Goal: Information Seeking & Learning: Learn about a topic

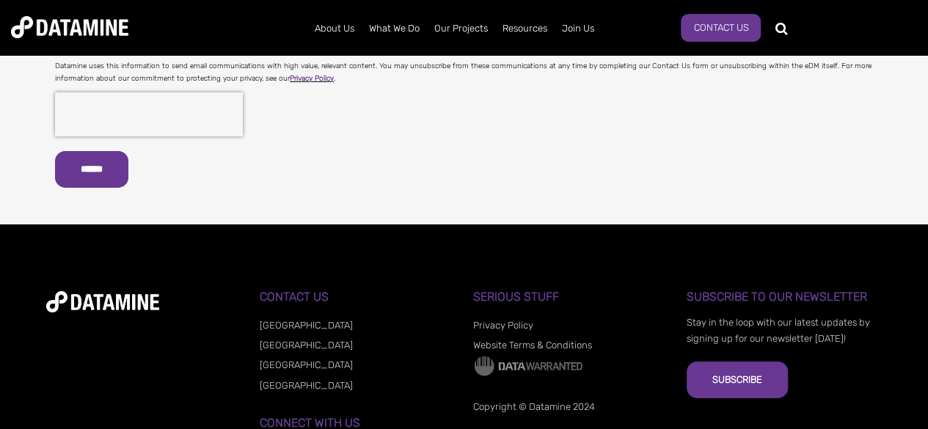
scroll to position [2312, 0]
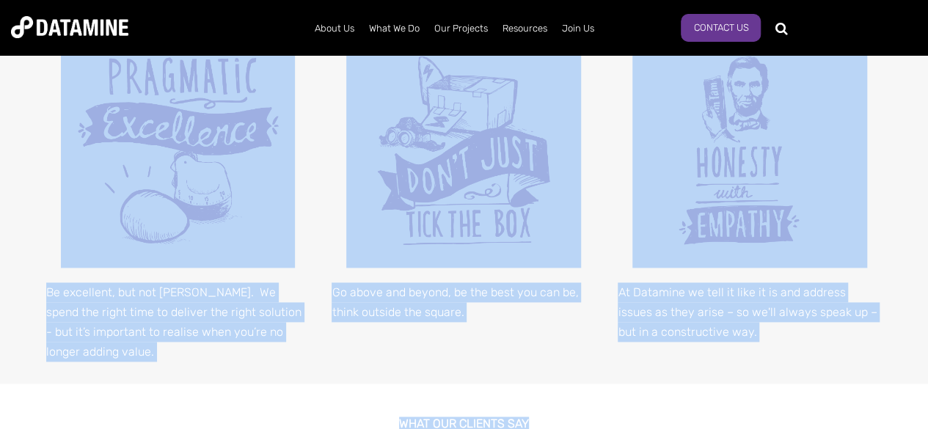
scroll to position [970, 0]
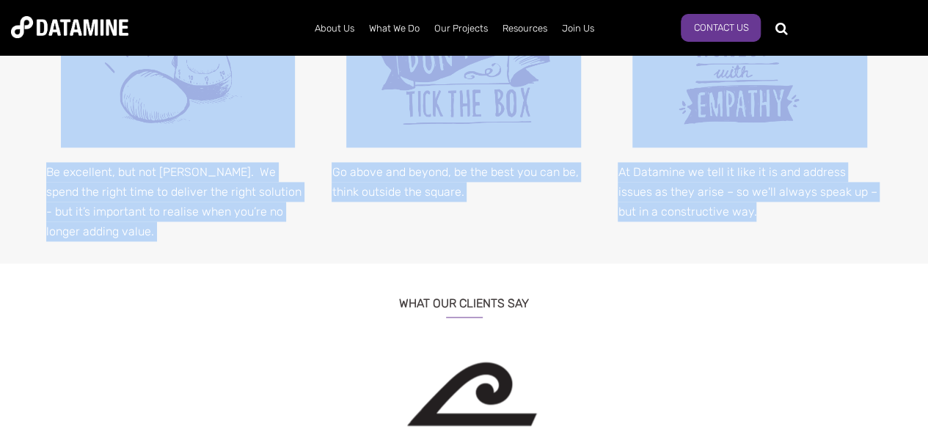
drag, startPoint x: 397, startPoint y: 178, endPoint x: 729, endPoint y: 232, distance: 335.9
click at [729, 232] on div "OUR VALUES The Datamine values encompass who we are as a company. Everything we…" at bounding box center [464, 0] width 928 height 1838
copy div "OUR VALUES The Datamine values encompass who we are as a company. Everything we…"
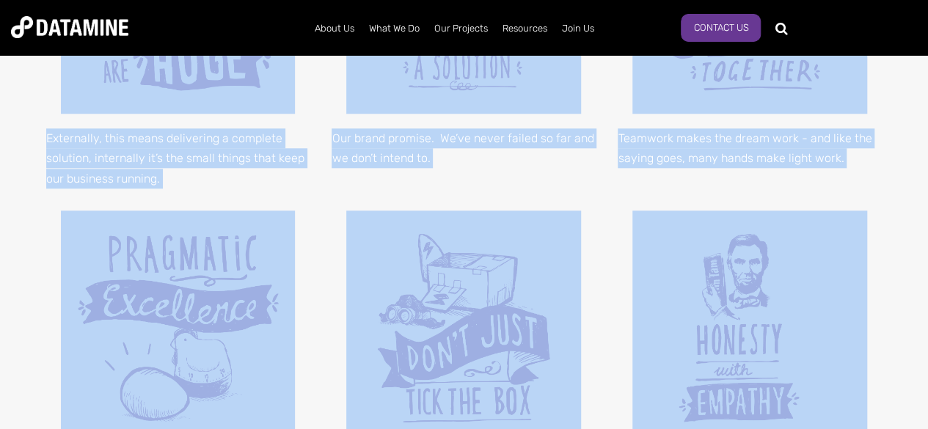
scroll to position [927, 0]
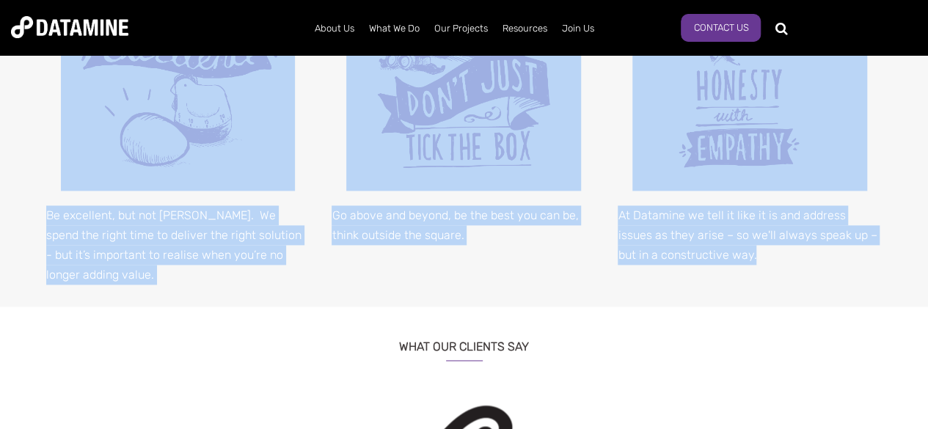
click at [420, 227] on p "Go above and beyond, be the best you can be, think outside the square." at bounding box center [464, 225] width 264 height 40
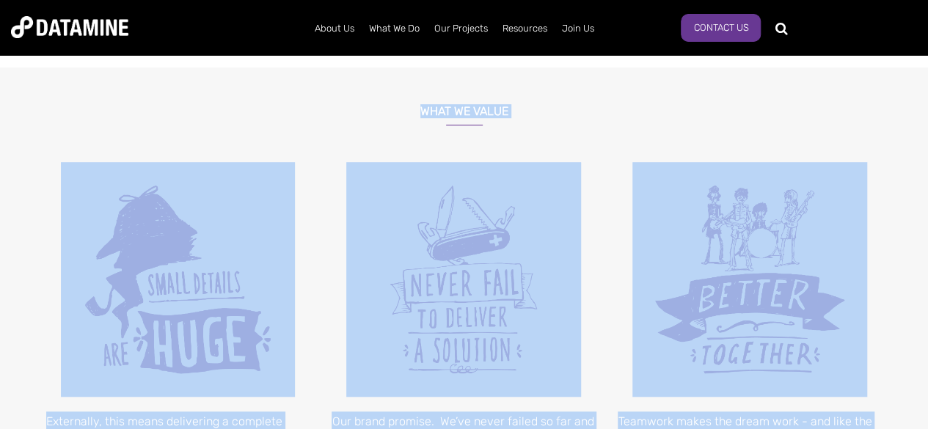
scroll to position [0, 0]
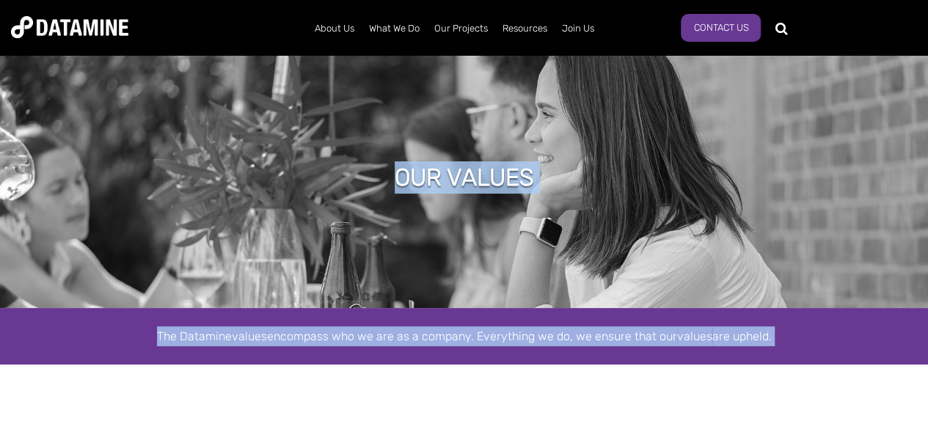
drag, startPoint x: 749, startPoint y: 256, endPoint x: 398, endPoint y: 184, distance: 358.7
copy div "OUR VALUES The Datamine values encompass who we are as a company. Everything we…"
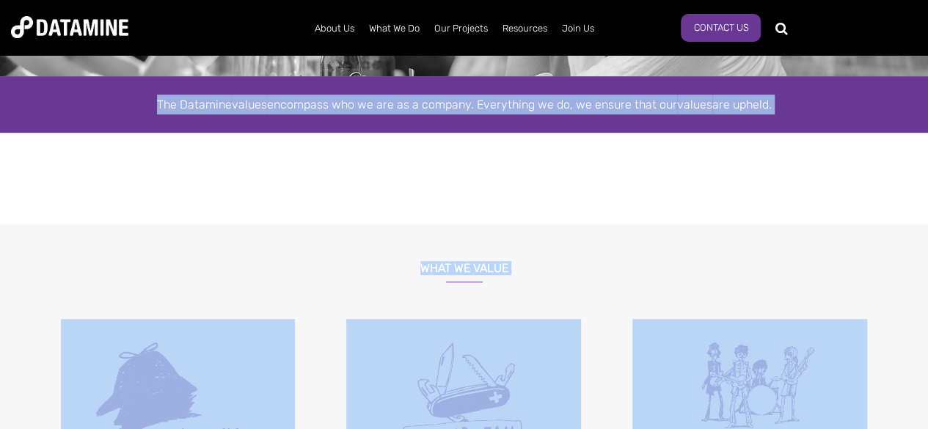
scroll to position [229, 0]
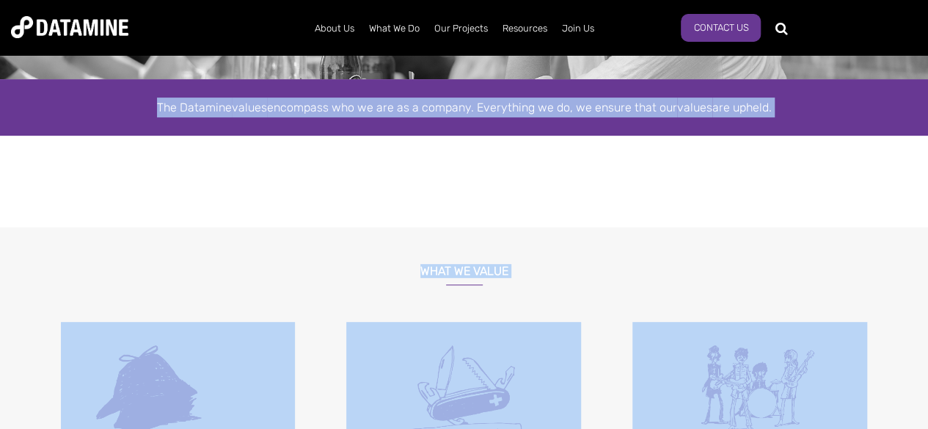
click at [404, 142] on div at bounding box center [464, 182] width 928 height 92
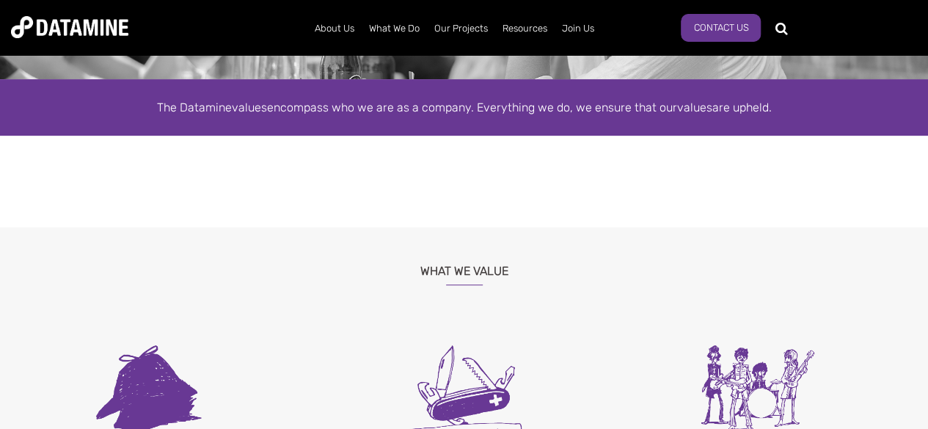
scroll to position [0, 0]
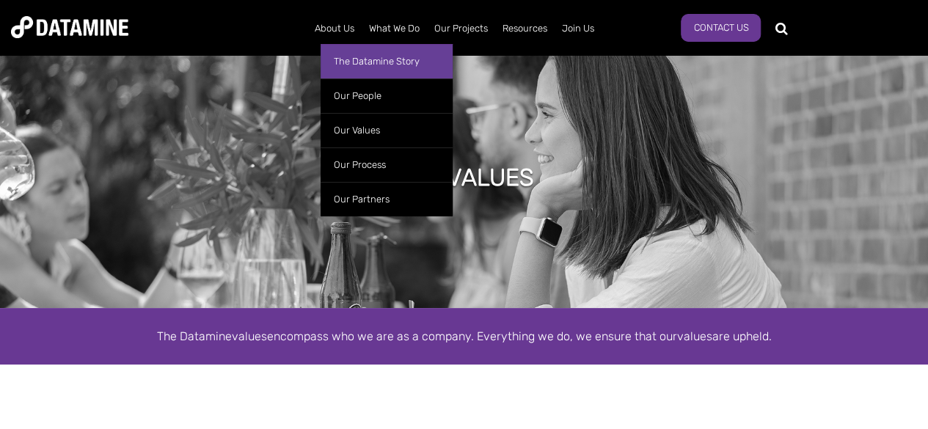
click at [397, 65] on link "The Datamine Story" at bounding box center [387, 61] width 132 height 34
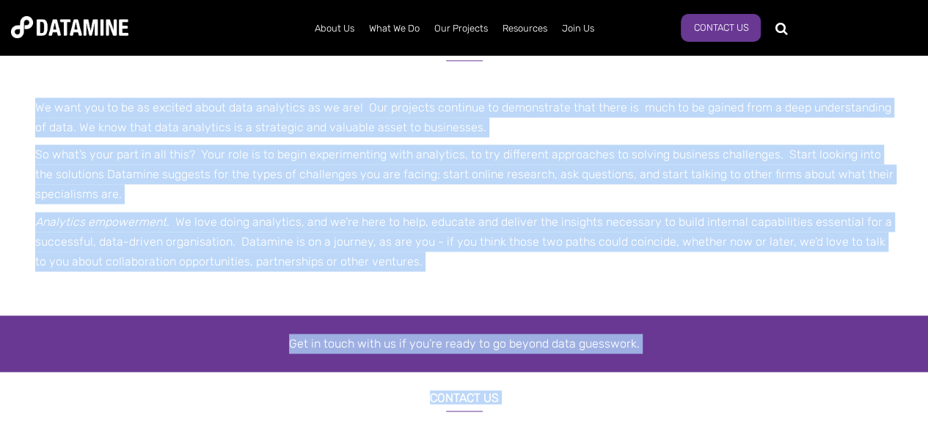
scroll to position [1081, 0]
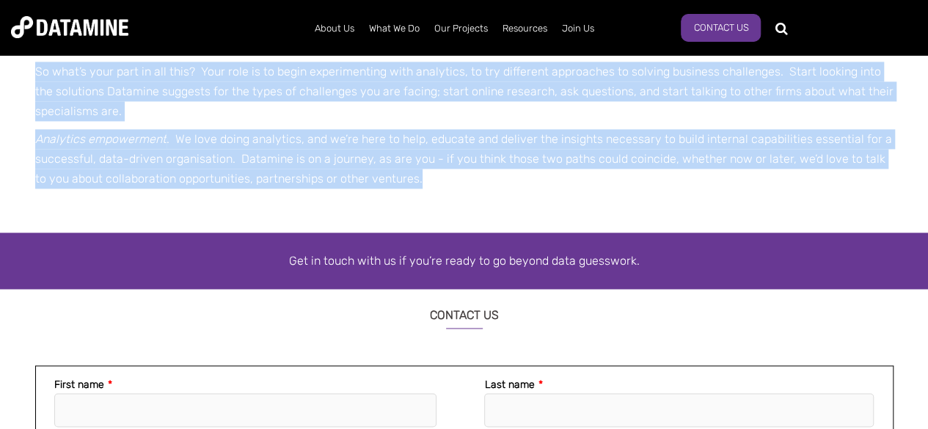
drag, startPoint x: 348, startPoint y: 175, endPoint x: 541, endPoint y: 186, distance: 194.0
click at [541, 186] on div "THE DATAMINE STORY “The difficulty lies not so much in developing new ideas as …" at bounding box center [464, 52] width 928 height 2162
copy div "LOR IPSUMDOL SITAM “Con adipiscing elit sed do eius te incididunt utl etdol ma …"
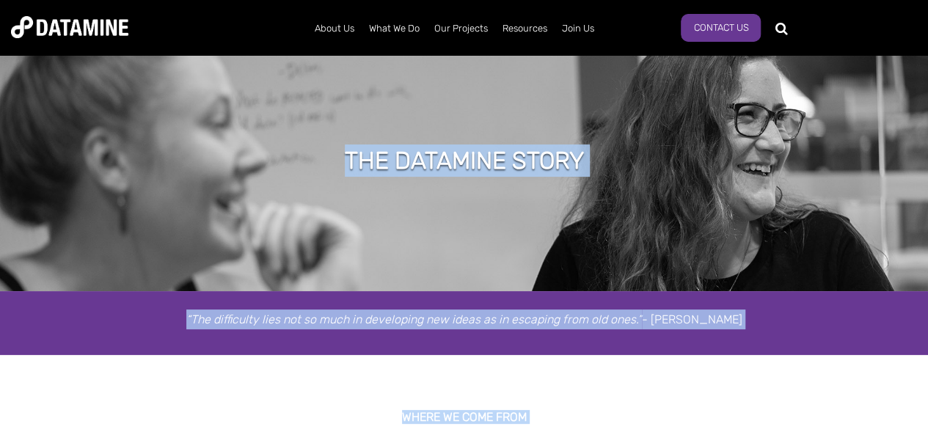
scroll to position [0, 0]
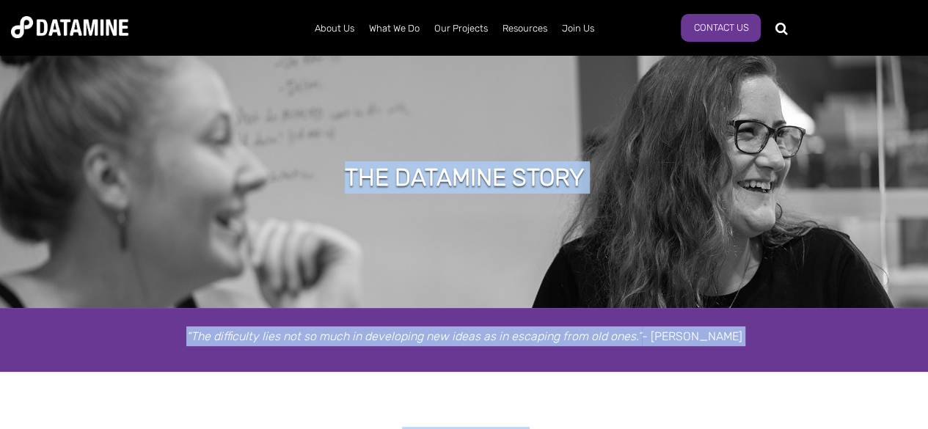
click at [428, 197] on div "THE DATAMINE STORY" at bounding box center [464, 179] width 283 height 37
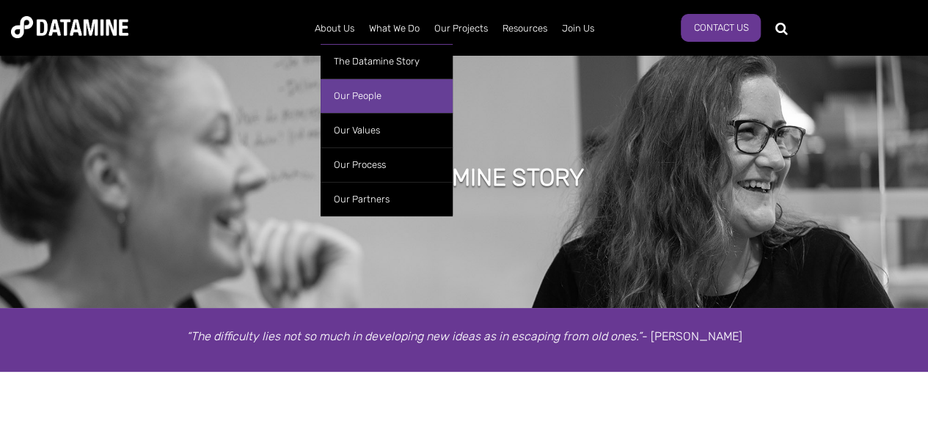
click at [398, 99] on link "Our People" at bounding box center [387, 96] width 132 height 34
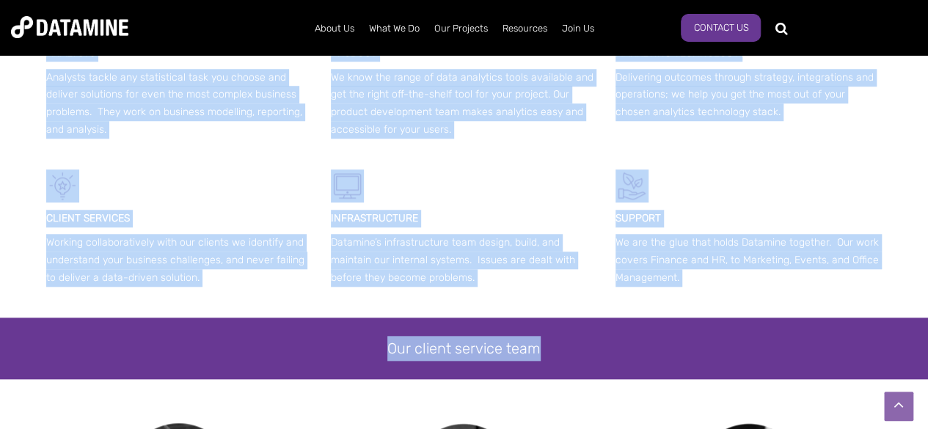
scroll to position [616, 0]
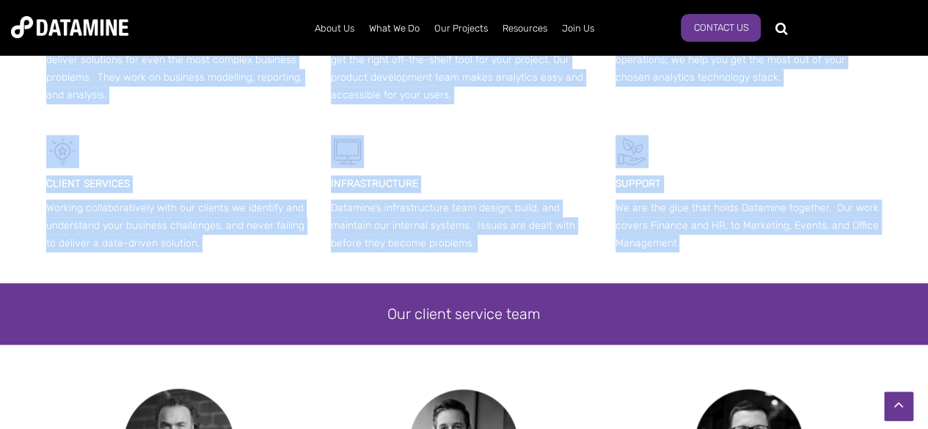
drag, startPoint x: 396, startPoint y: 98, endPoint x: 736, endPoint y: 250, distance: 372.1
copy span "OUR PEOPLE Datamine's teams are organised around expertise and client service. …"
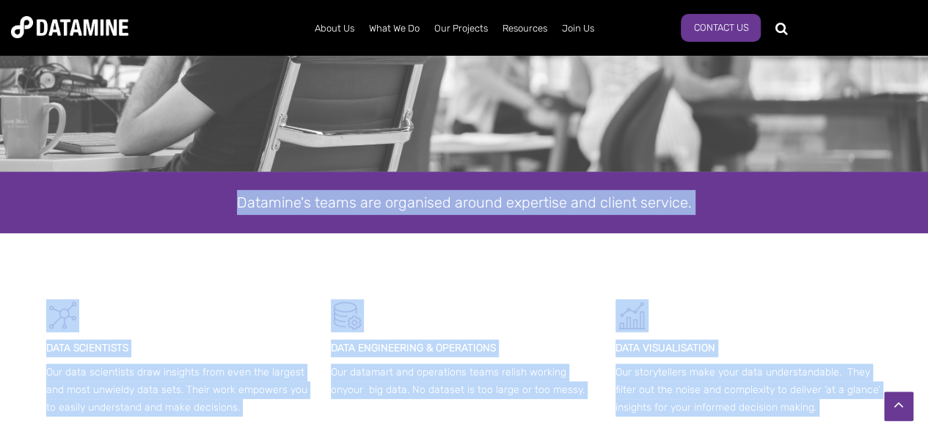
scroll to position [120, 0]
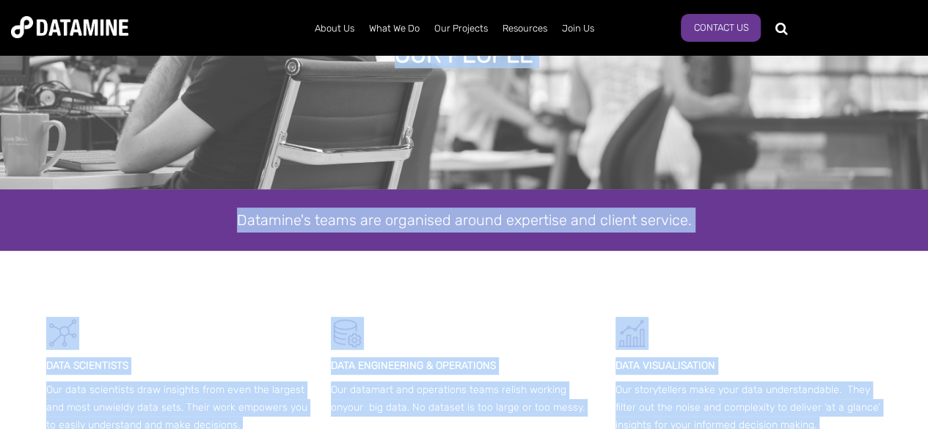
click at [610, 269] on div at bounding box center [464, 284] width 928 height 66
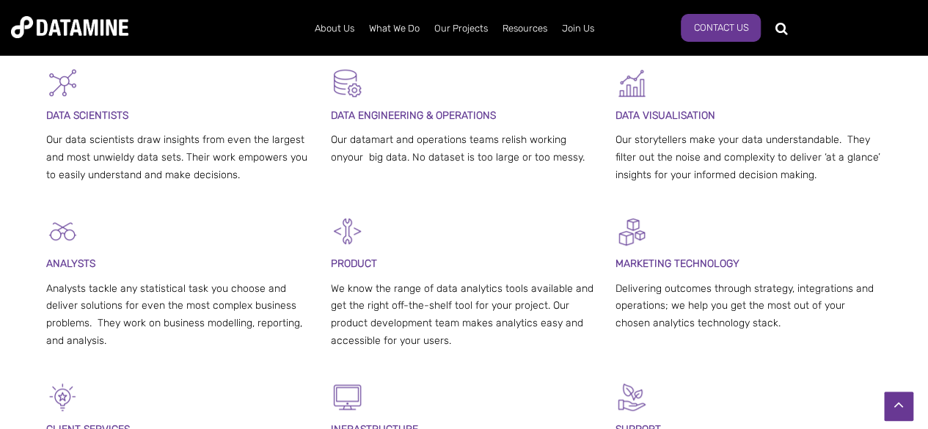
scroll to position [513, 0]
